Goal: Information Seeking & Learning: Learn about a topic

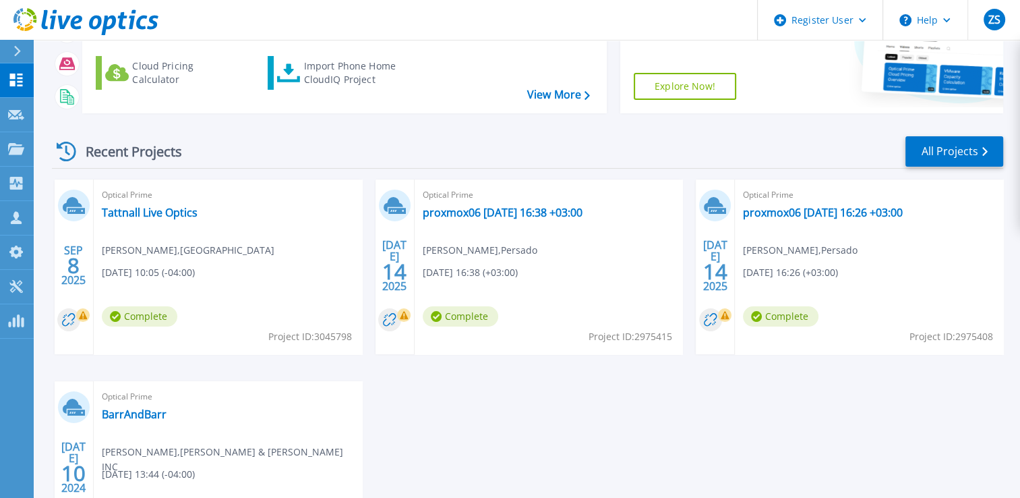
scroll to position [170, 0]
click at [176, 208] on link "Tattnall Live Optics" at bounding box center [150, 212] width 96 height 13
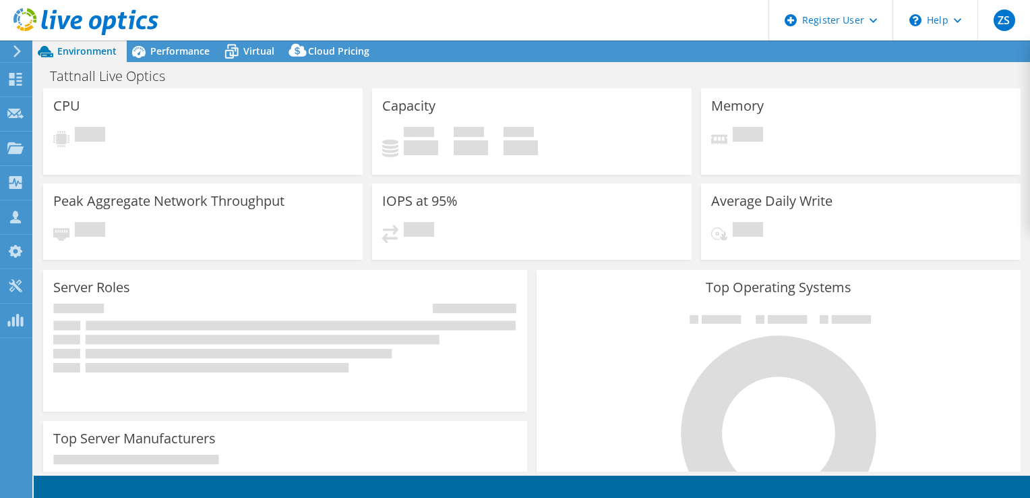
select select "USD"
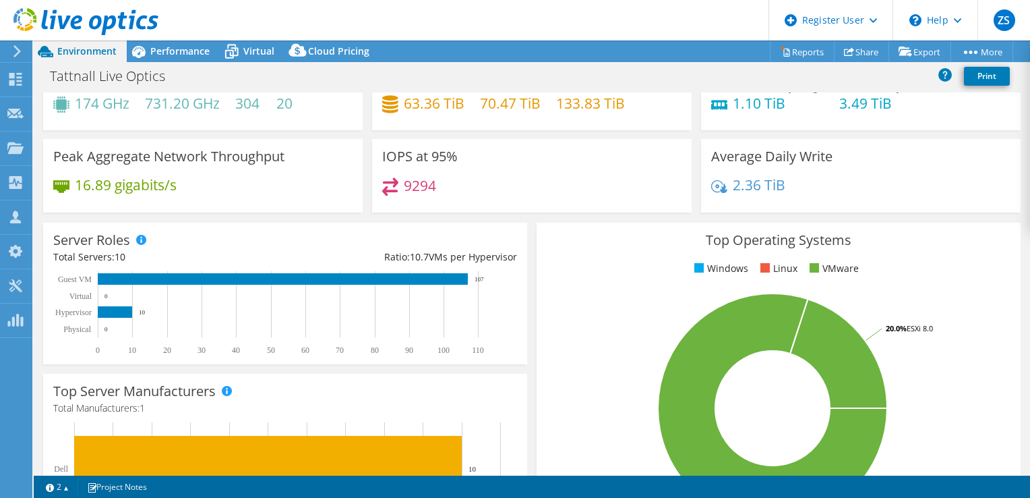
scroll to position [47, 0]
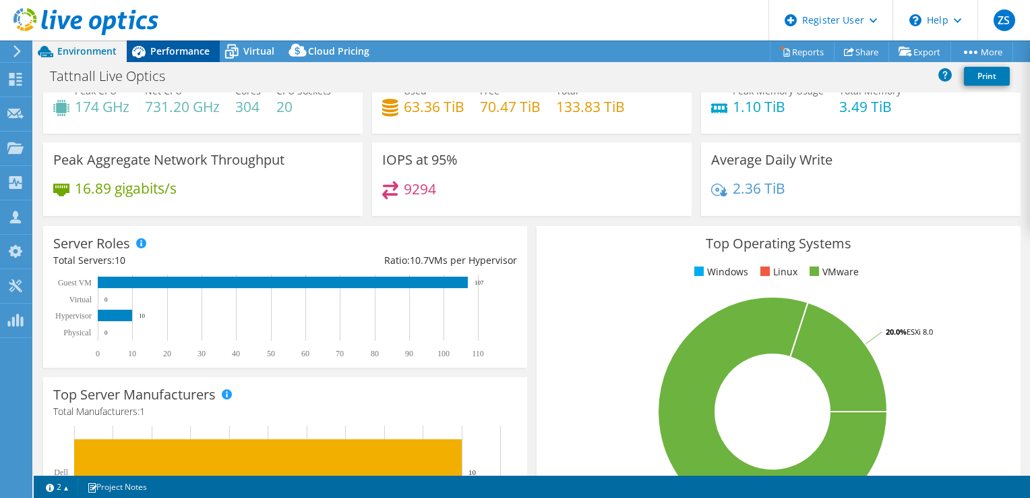
click at [213, 55] on div "Performance" at bounding box center [173, 51] width 93 height 22
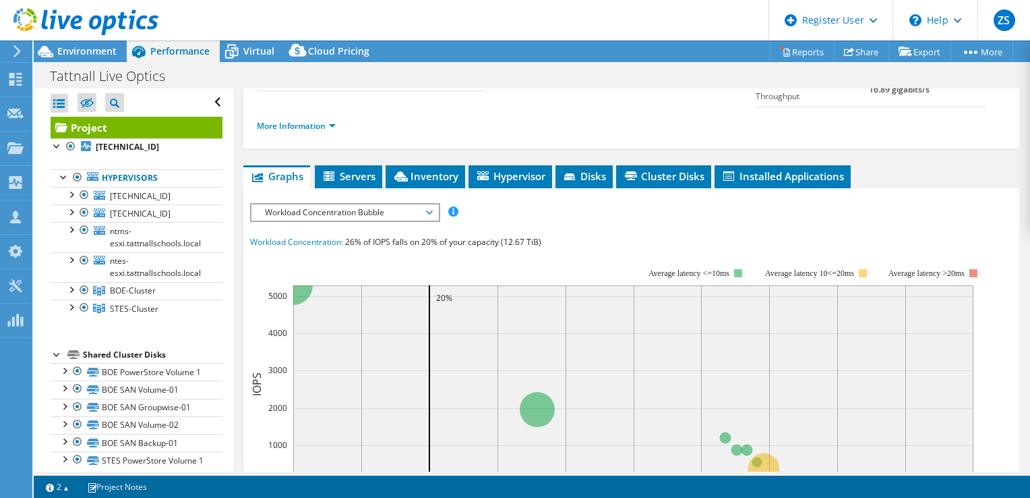
scroll to position [194, 0]
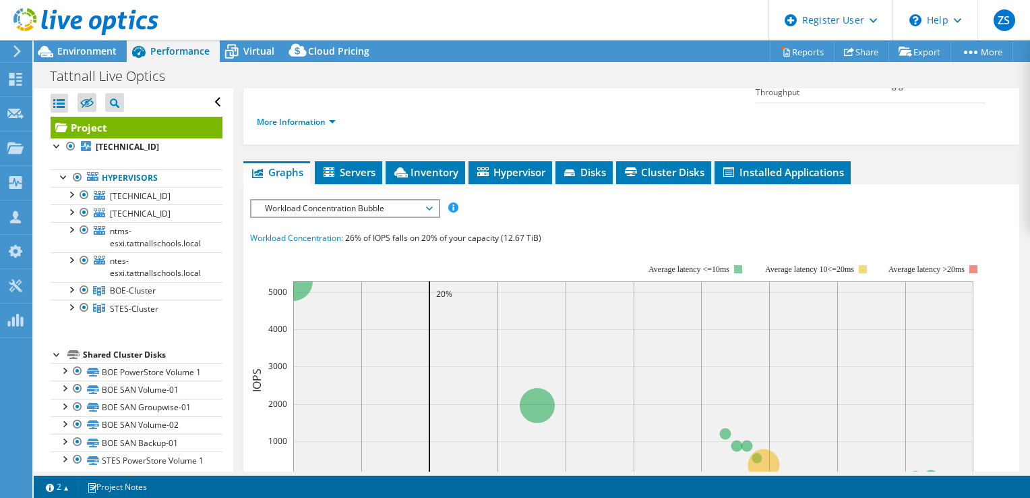
click at [421, 216] on span "Workload Concentration Bubble" at bounding box center [344, 208] width 173 height 16
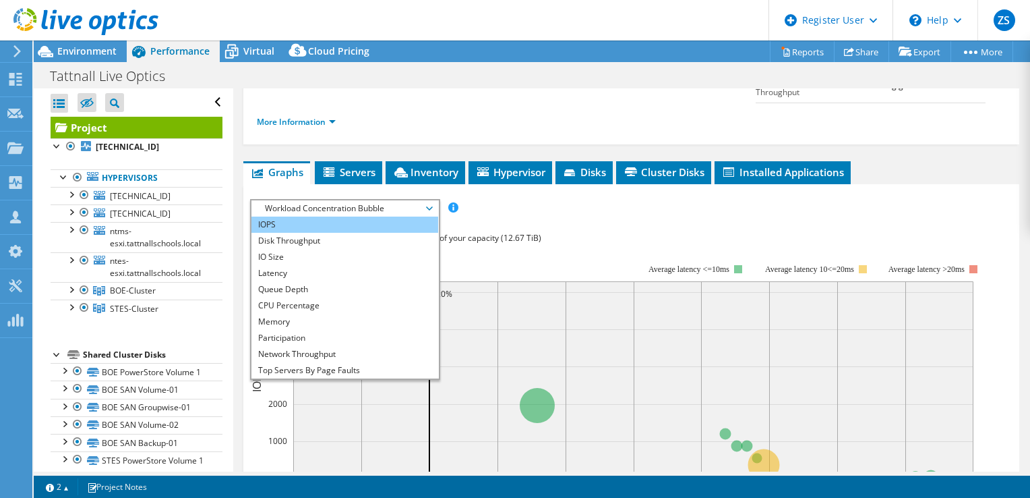
click at [382, 233] on li "IOPS" at bounding box center [344, 224] width 187 height 16
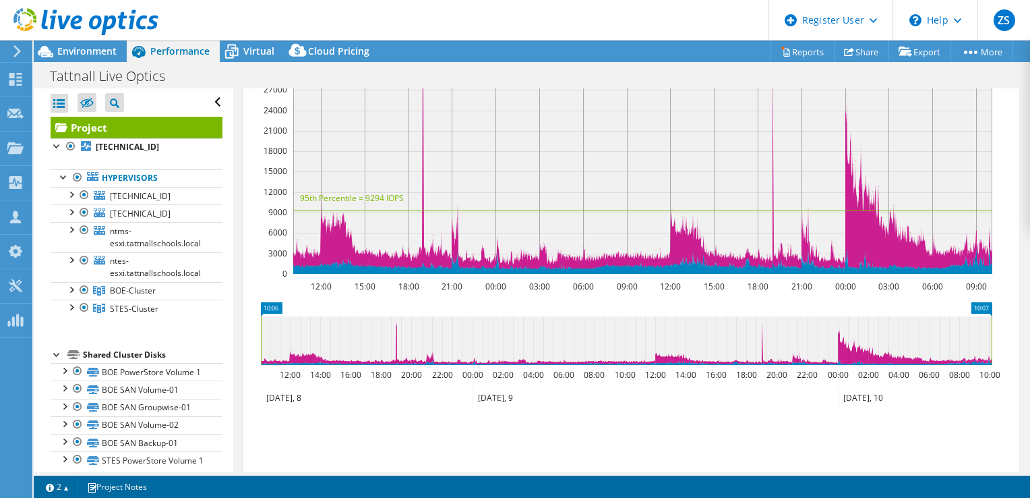
scroll to position [285, 0]
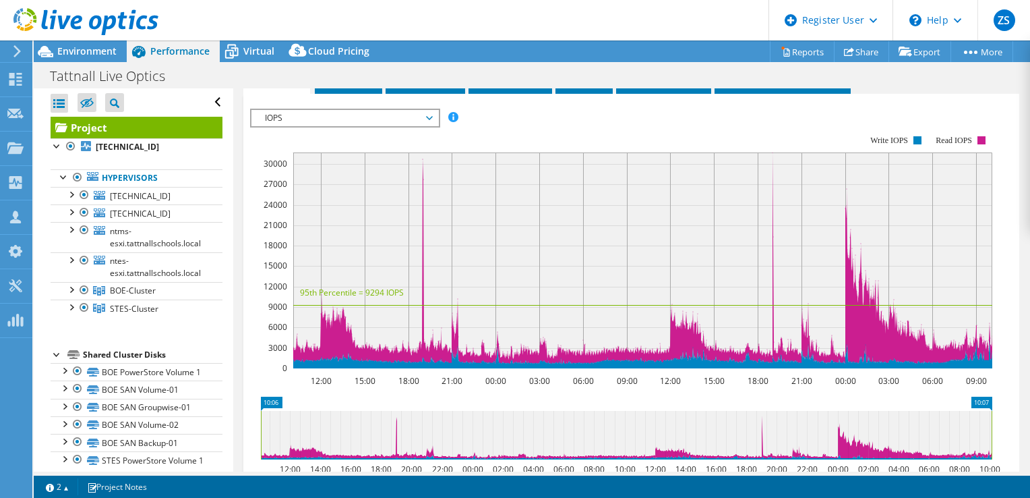
click at [431, 126] on span "IOPS" at bounding box center [344, 118] width 173 height 16
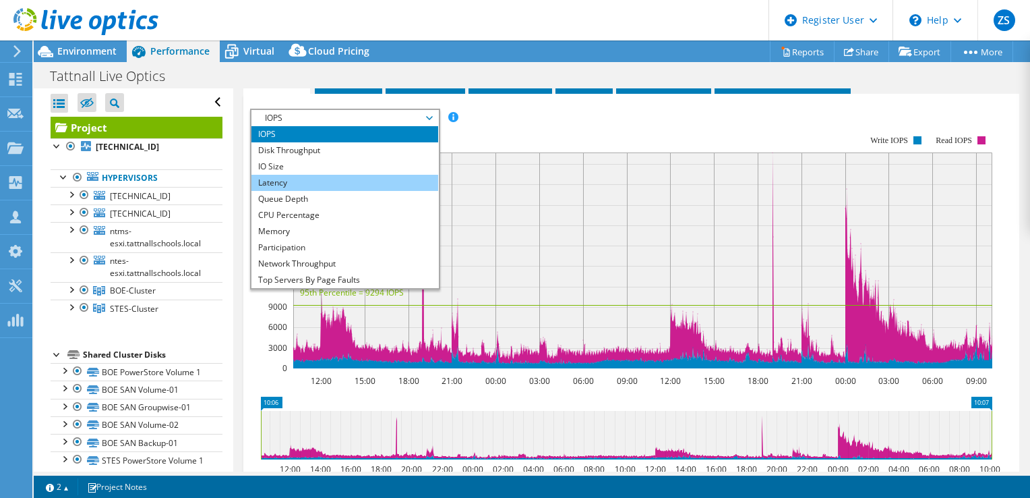
click at [404, 191] on li "Latency" at bounding box center [344, 183] width 187 height 16
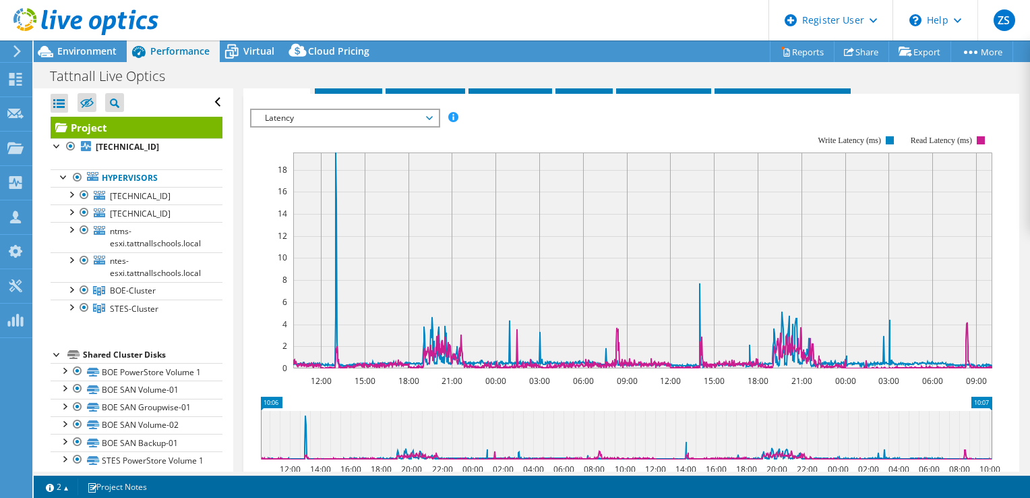
click at [422, 126] on span "Latency" at bounding box center [344, 118] width 173 height 16
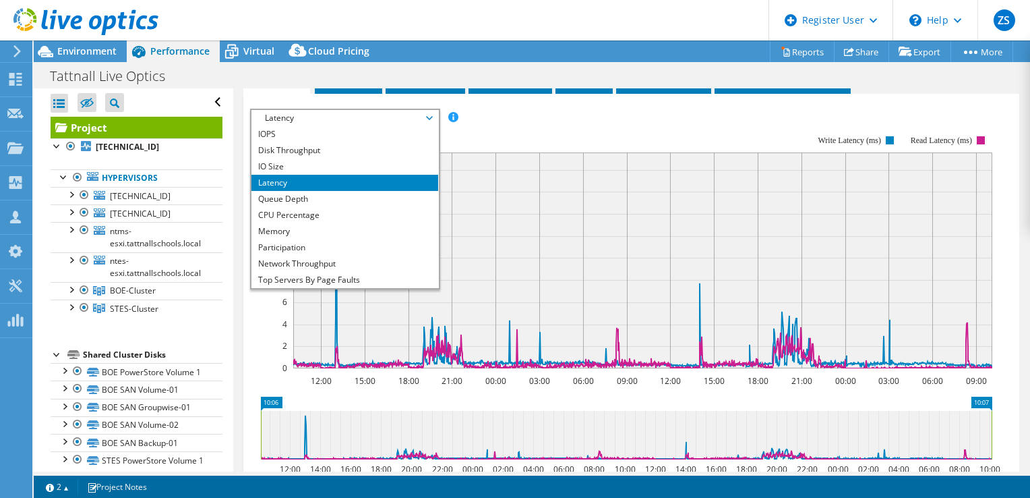
click at [542, 173] on rect at bounding box center [621, 252] width 742 height 270
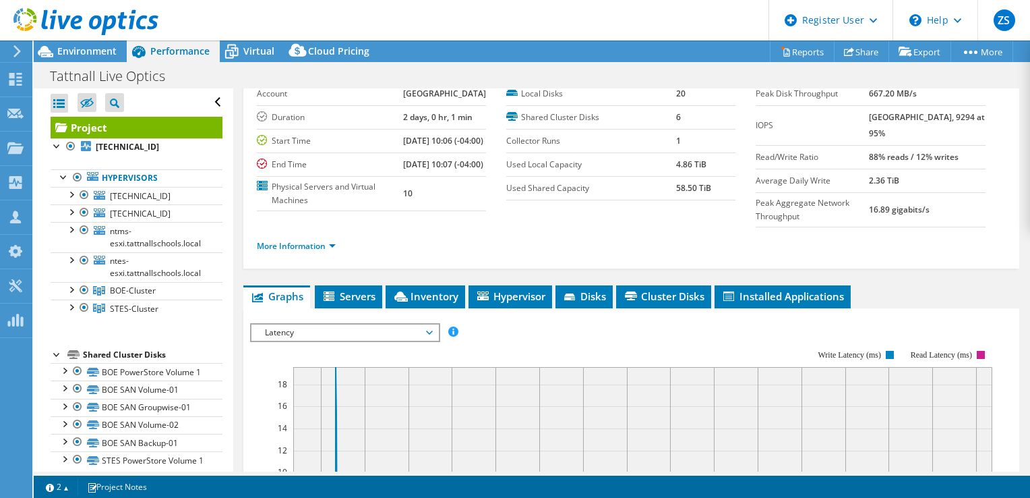
scroll to position [30, 0]
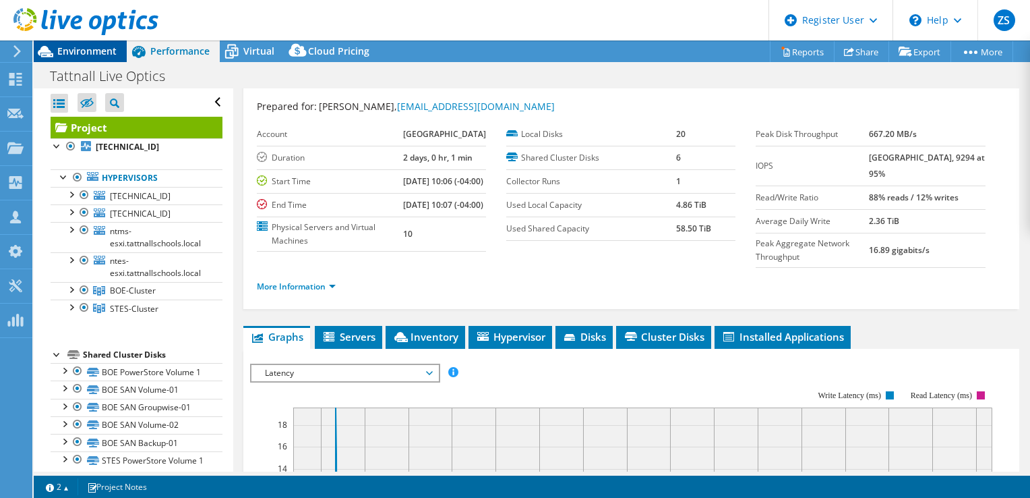
click at [84, 52] on span "Environment" at bounding box center [86, 50] width 59 height 13
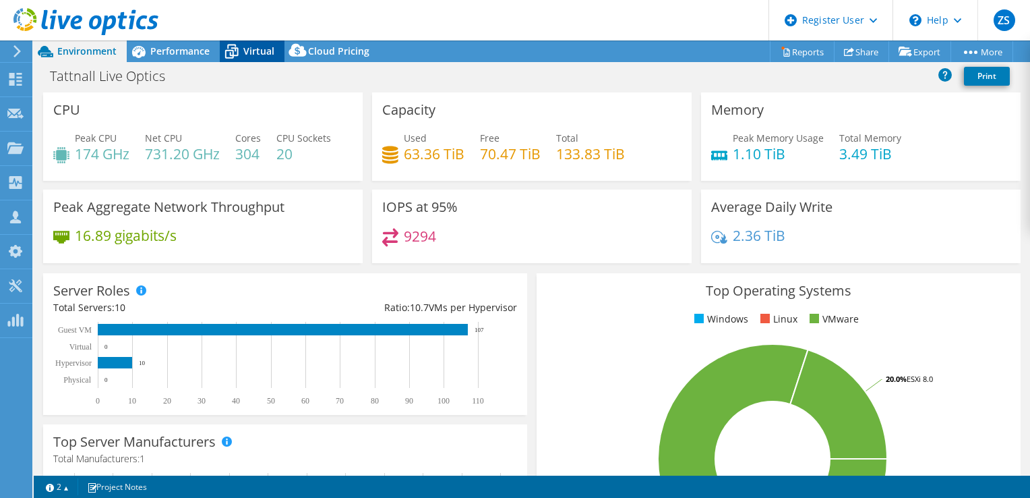
click at [252, 44] on span "Virtual" at bounding box center [258, 50] width 31 height 13
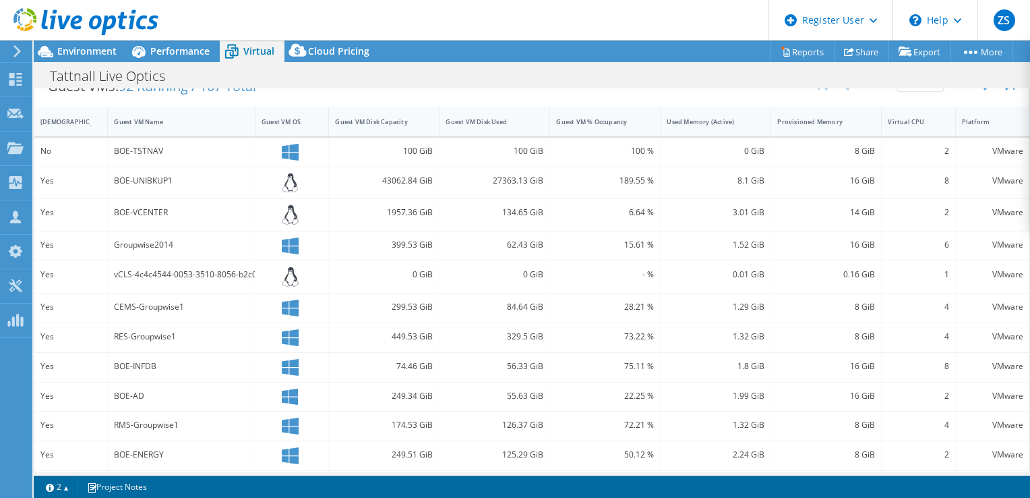
scroll to position [286, 0]
click at [386, 120] on div "Guest VM Disk Capacity" at bounding box center [376, 124] width 82 height 9
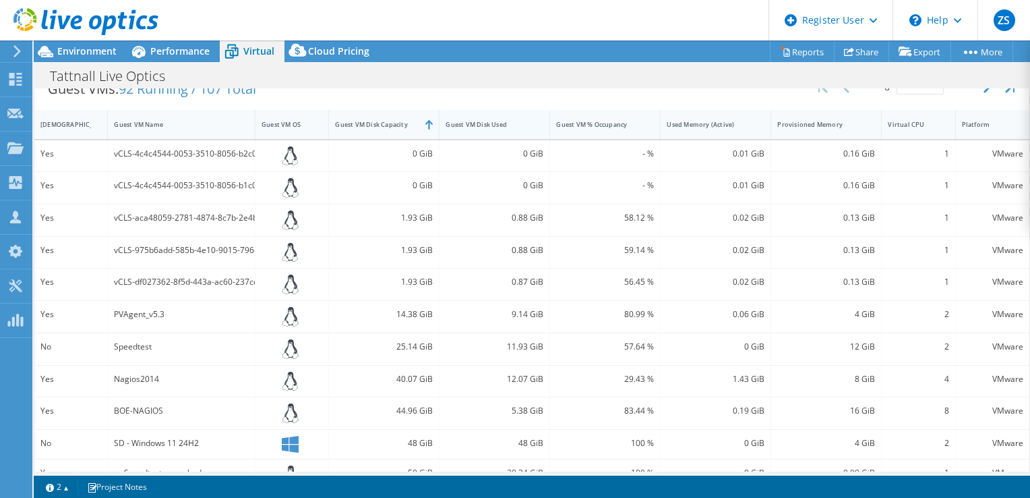
click at [465, 114] on div "Guest VM Disk Used" at bounding box center [487, 124] width 94 height 21
click at [469, 114] on div "Guest VM Disk Used" at bounding box center [487, 124] width 94 height 21
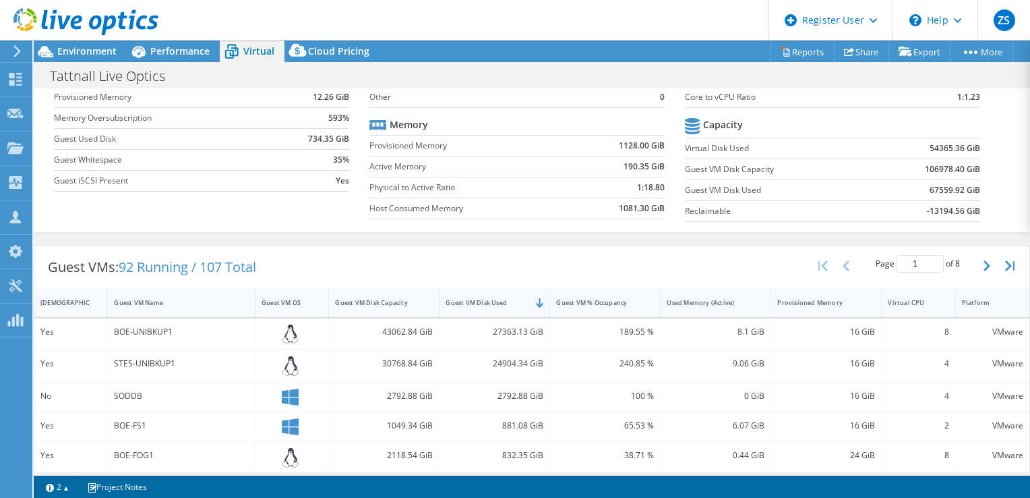
scroll to position [0, 0]
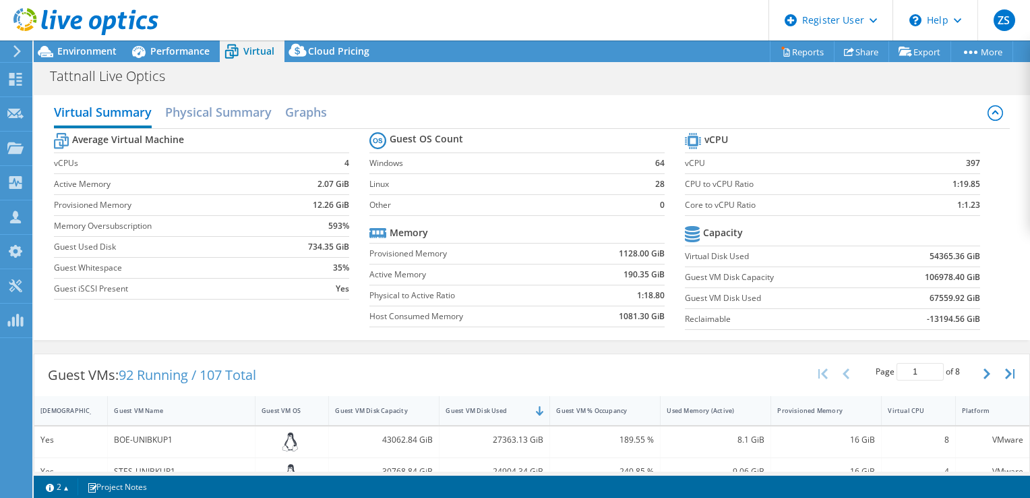
click at [156, 42] on div at bounding box center [79, 22] width 158 height 45
click at [164, 54] on span "Performance" at bounding box center [179, 50] width 59 height 13
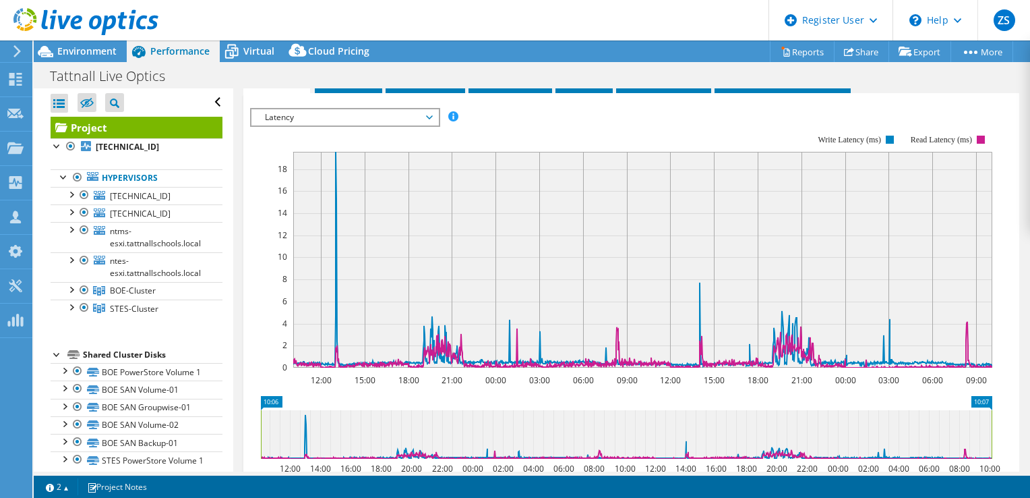
scroll to position [288, 0]
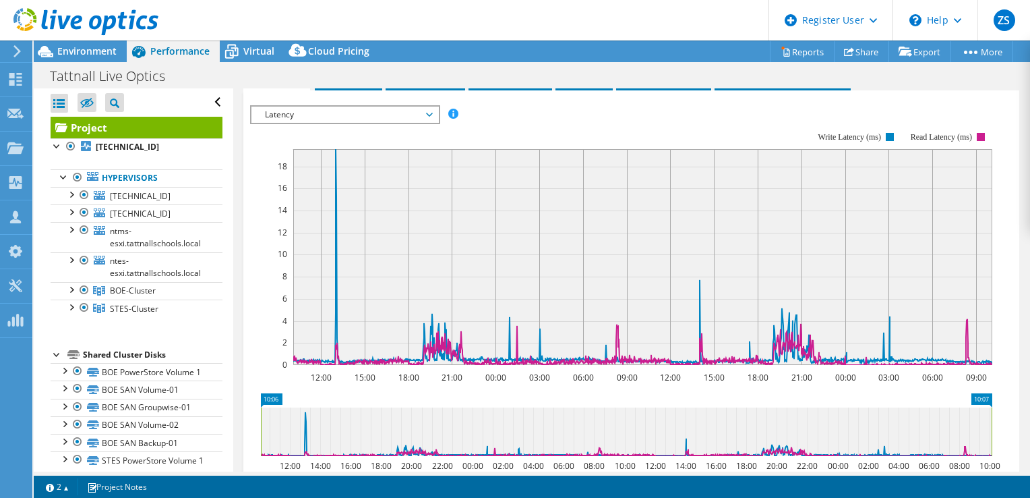
click at [411, 123] on span "Latency" at bounding box center [344, 115] width 173 height 16
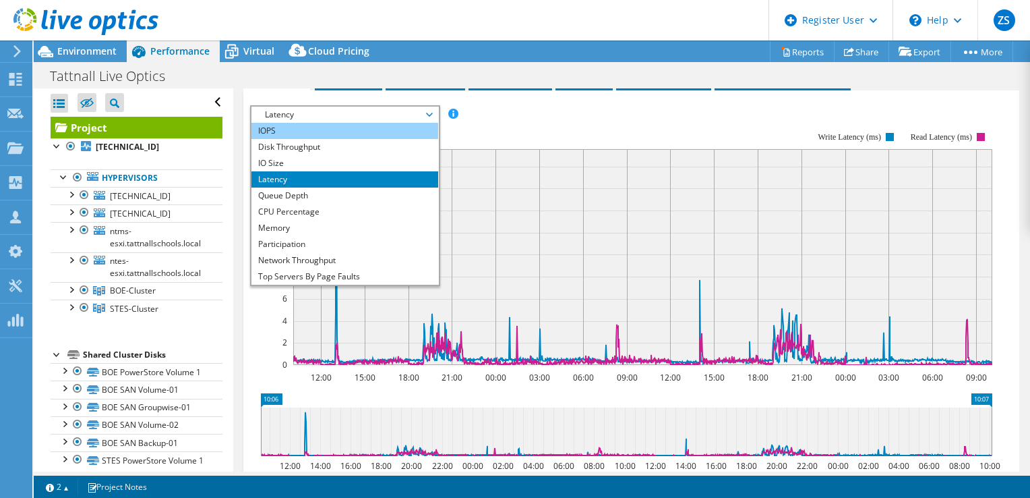
click at [353, 139] on li "IOPS" at bounding box center [344, 131] width 187 height 16
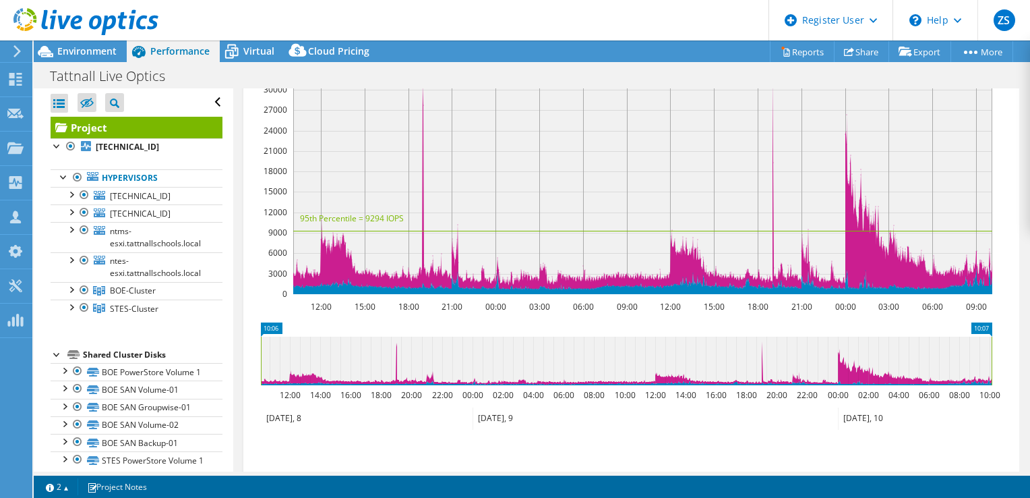
scroll to position [359, 0]
click at [102, 42] on div at bounding box center [79, 22] width 158 height 45
click at [96, 53] on span "Environment" at bounding box center [86, 50] width 59 height 13
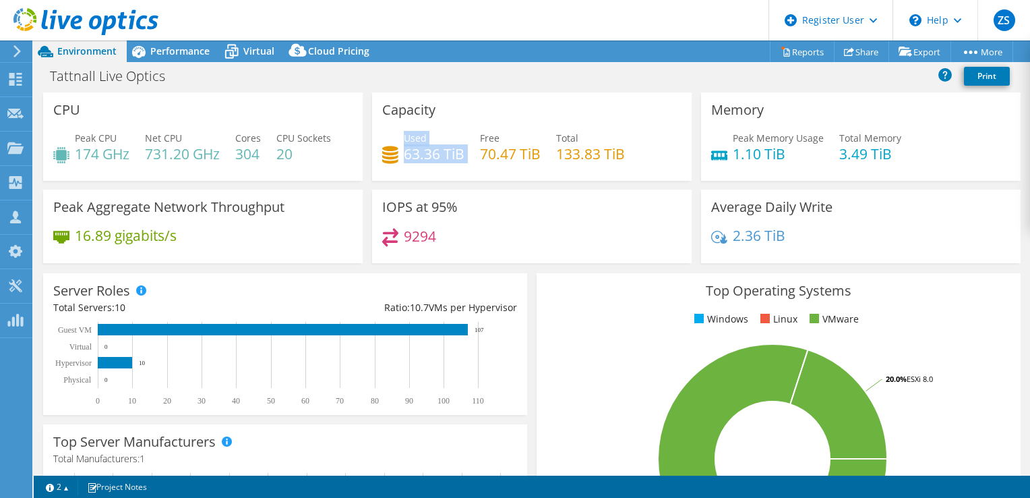
drag, startPoint x: 399, startPoint y: 155, endPoint x: 461, endPoint y: 159, distance: 61.5
click at [461, 159] on div "Used 63.36 TiB" at bounding box center [423, 146] width 82 height 30
drag, startPoint x: 461, startPoint y: 159, endPoint x: 475, endPoint y: 165, distance: 15.8
click at [475, 165] on div "Used 63.36 TiB Free 70.47 TiB Total 133.83 TiB" at bounding box center [531, 153] width 299 height 44
click at [457, 121] on div "Capacity Used 63.36 TiB Free 70.47 TiB Total 133.83 TiB" at bounding box center [532, 136] width 320 height 88
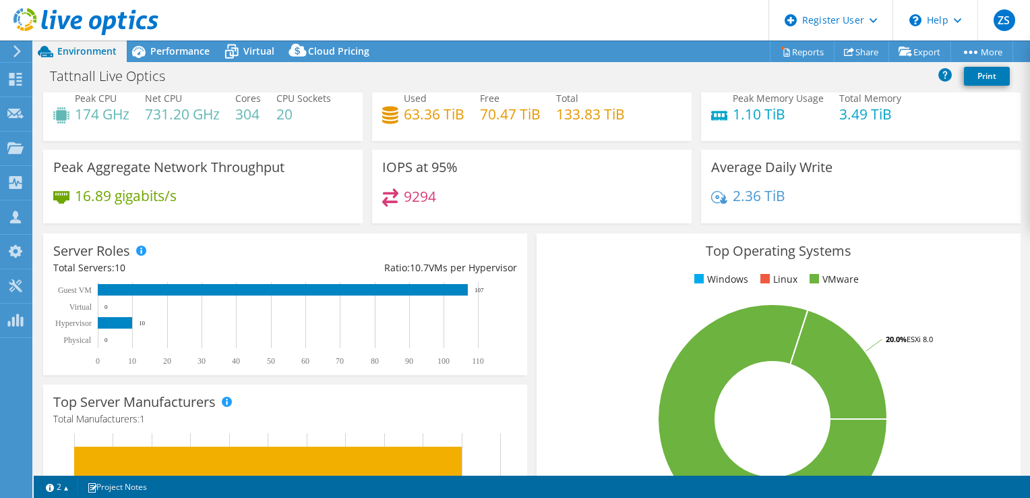
scroll to position [0, 0]
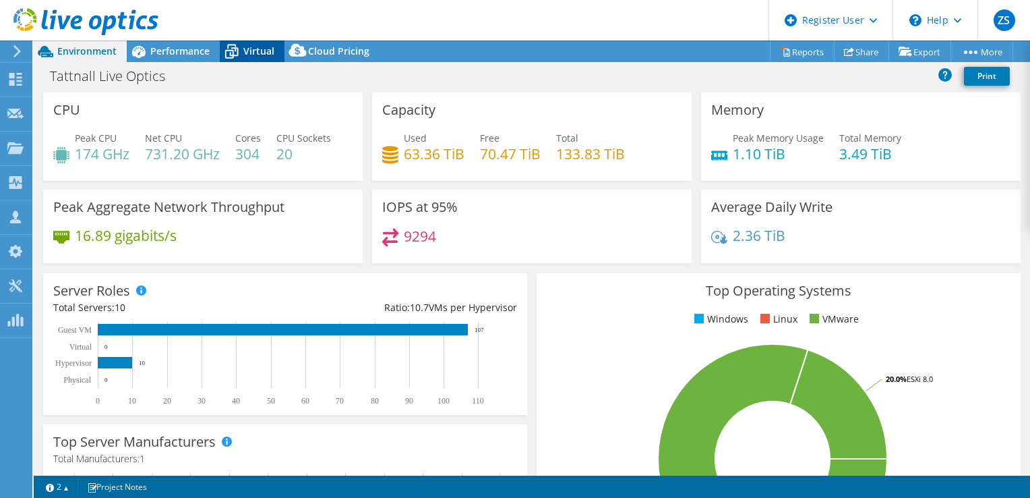
click at [235, 44] on icon at bounding box center [232, 52] width 24 height 24
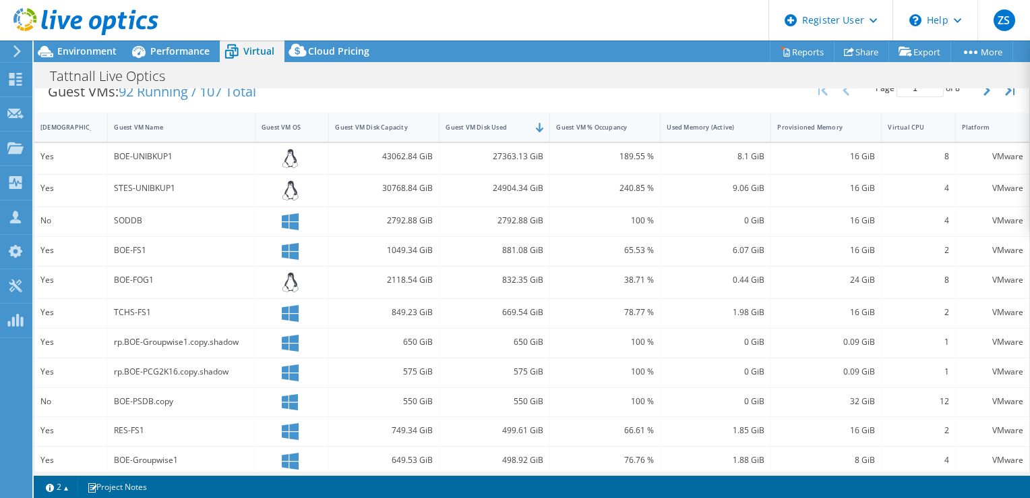
scroll to position [282, 0]
